Goal: Go to known website: Access a specific website the user already knows

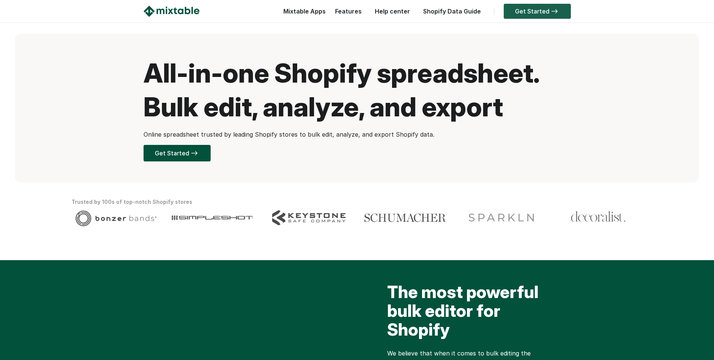
click at [529, 11] on link "Get Started" at bounding box center [537, 11] width 67 height 15
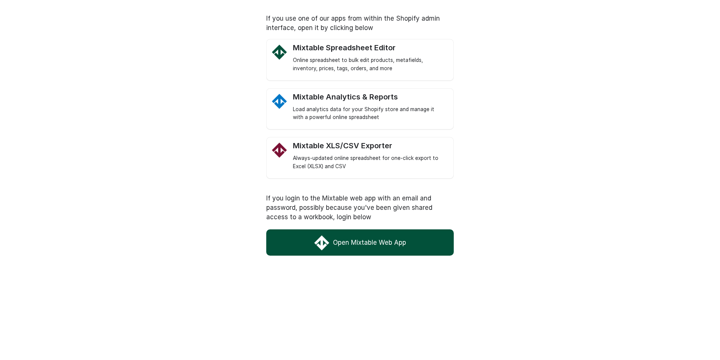
click at [366, 247] on link "Open Mixtable Web App" at bounding box center [359, 242] width 187 height 26
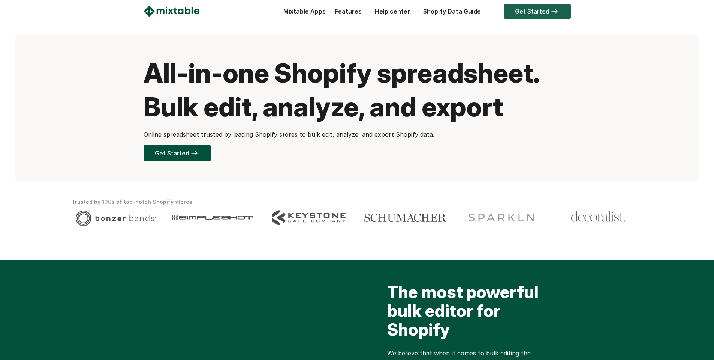
click at [543, 13] on link "Get Started" at bounding box center [537, 11] width 67 height 15
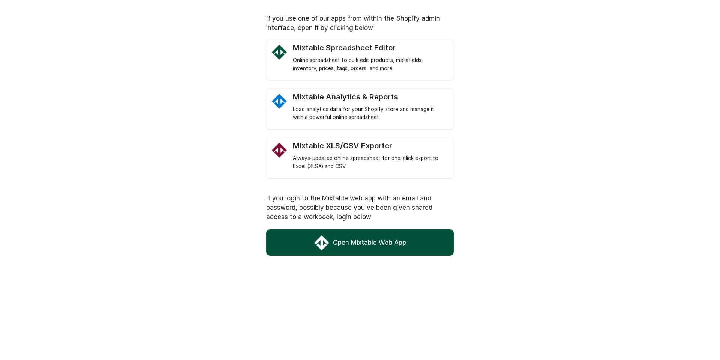
click at [349, 238] on link "Open Mixtable Web App" at bounding box center [359, 242] width 187 height 26
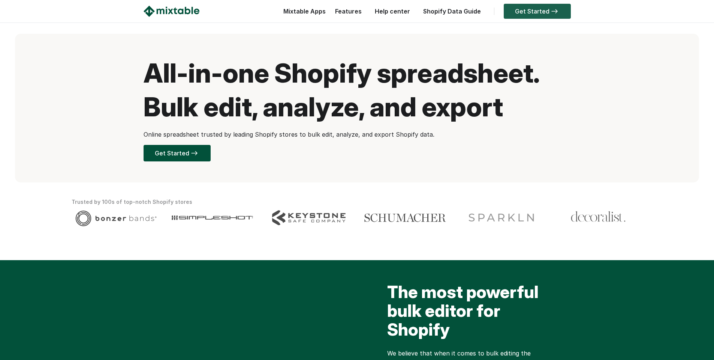
click at [538, 13] on link "Get Started" at bounding box center [537, 11] width 67 height 15
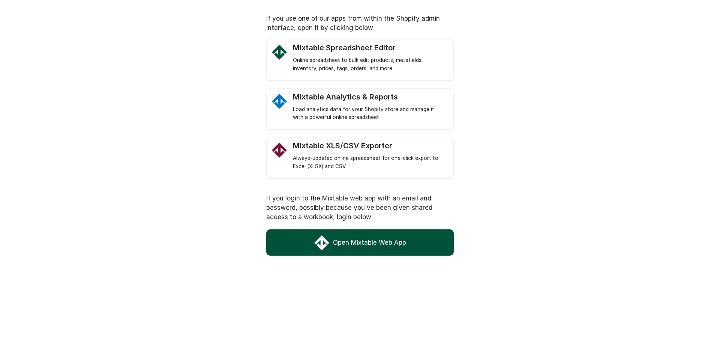
click at [366, 242] on link "Open Mixtable Web App" at bounding box center [359, 242] width 187 height 26
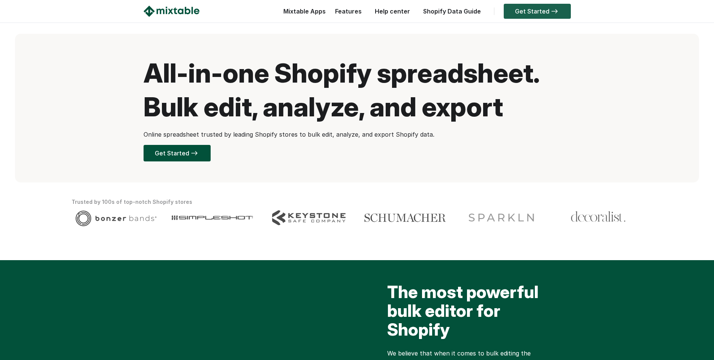
click at [538, 10] on link "Get Started" at bounding box center [537, 11] width 67 height 15
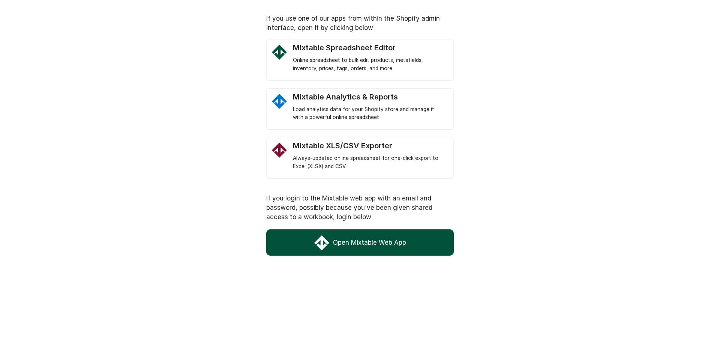
click at [369, 236] on link "Open Mixtable Web App" at bounding box center [359, 242] width 187 height 26
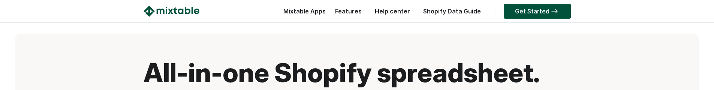
click at [531, 19] on div "Get Started" at bounding box center [535, 13] width 71 height 15
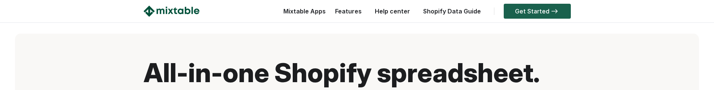
click at [530, 12] on link "Get Started" at bounding box center [537, 11] width 67 height 15
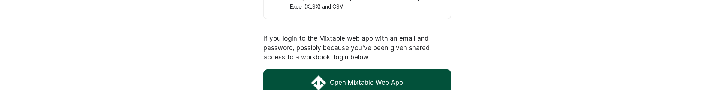
scroll to position [172, 0]
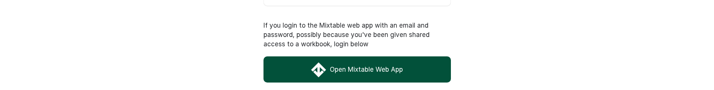
click at [356, 64] on link "Open Mixtable Web App" at bounding box center [357, 70] width 187 height 26
